Goal: Information Seeking & Learning: Learn about a topic

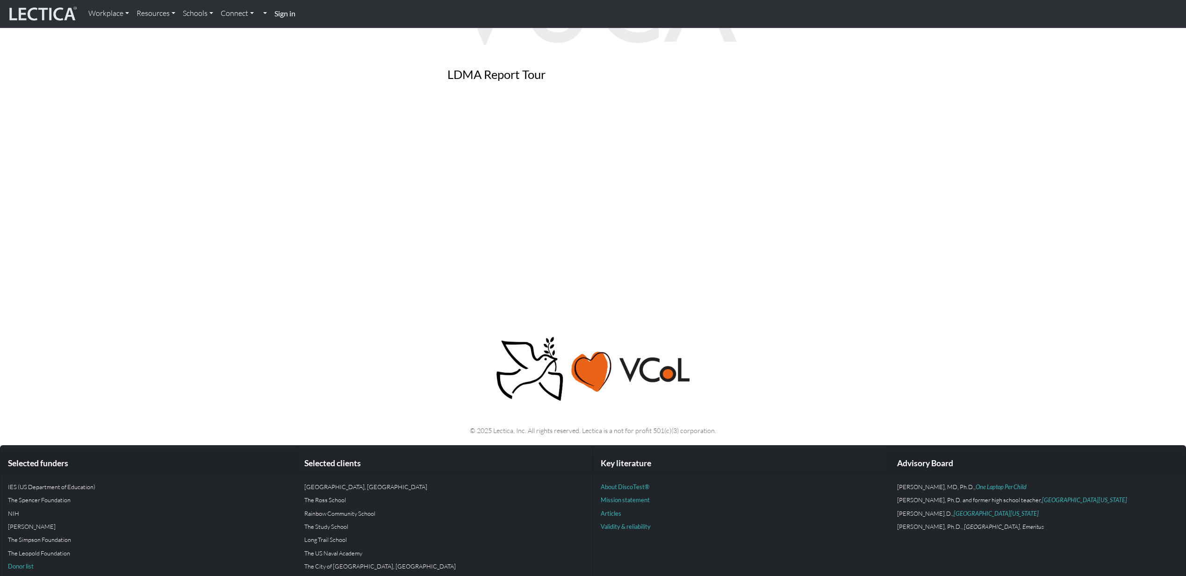
scroll to position [731, 0]
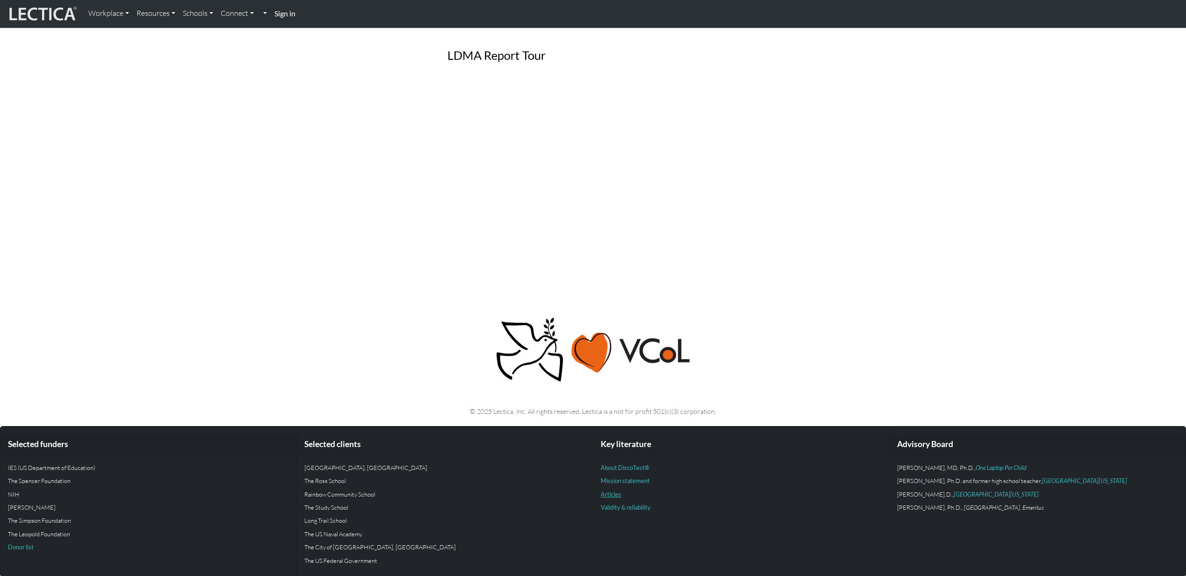
click at [610, 493] on link "Articles" at bounding box center [610, 494] width 21 height 7
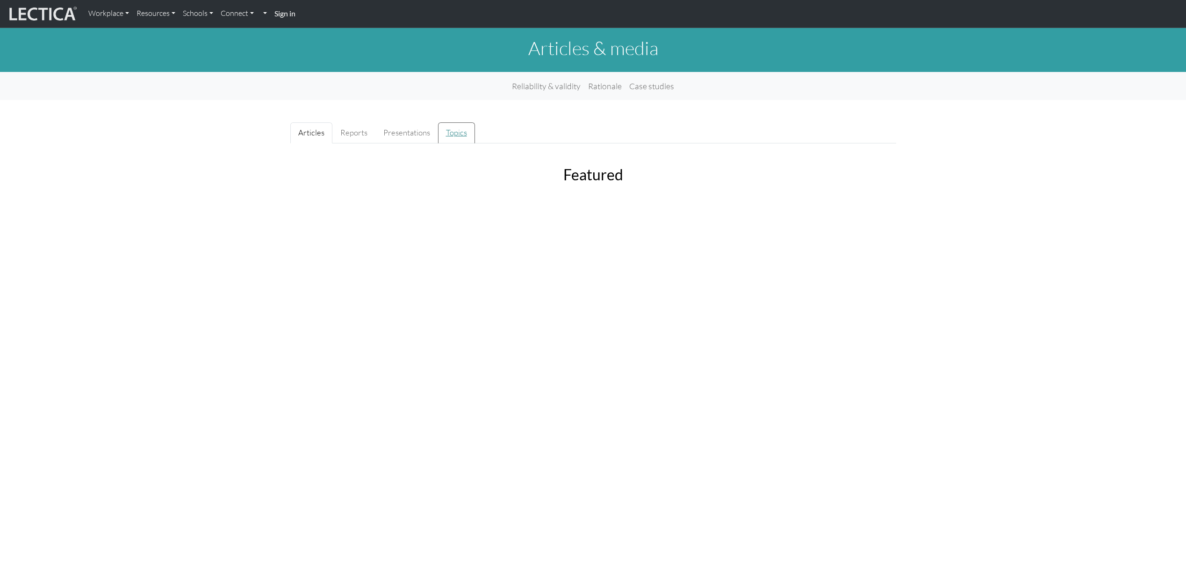
click at [455, 134] on link "Topics" at bounding box center [456, 132] width 37 height 21
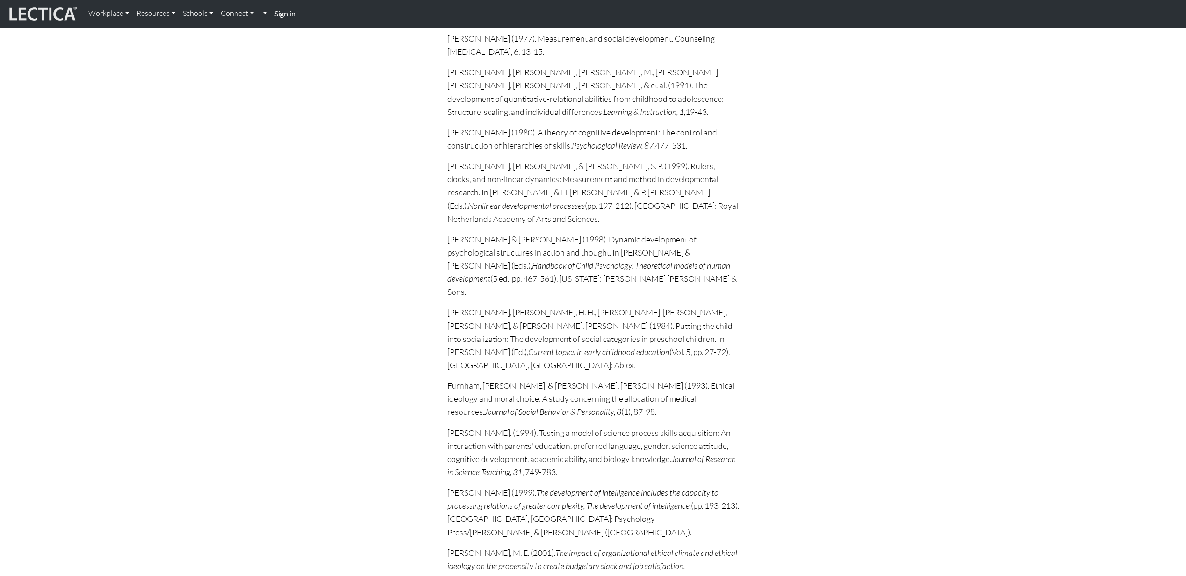
scroll to position [1511, 0]
